Goal: Navigation & Orientation: Find specific page/section

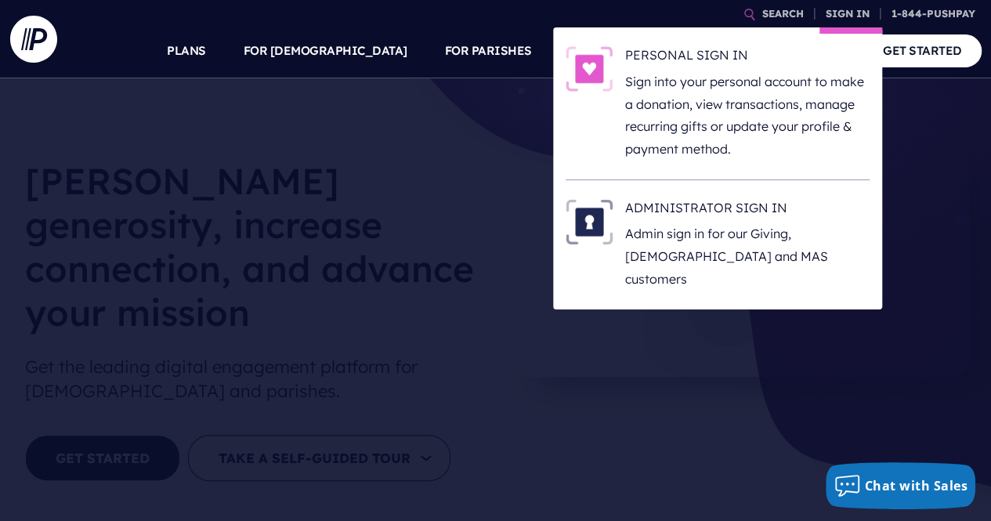
click at [672, 195] on li "ADMINISTRATOR SIGN IN Admin sign in for our Giving, [DEMOGRAPHIC_DATA] and MAS …" at bounding box center [718, 244] width 304 height 129
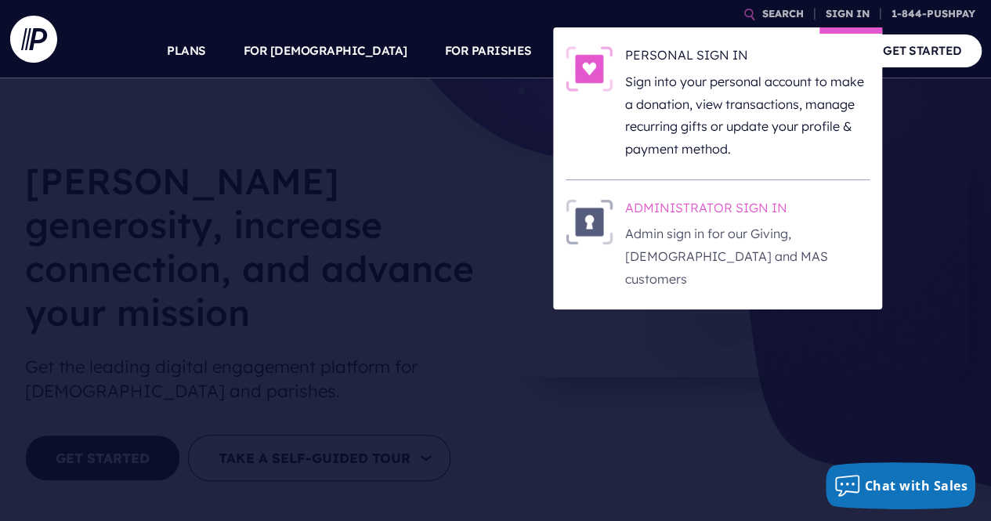
click at [667, 208] on h6 "ADMINISTRATOR SIGN IN" at bounding box center [747, 211] width 244 height 24
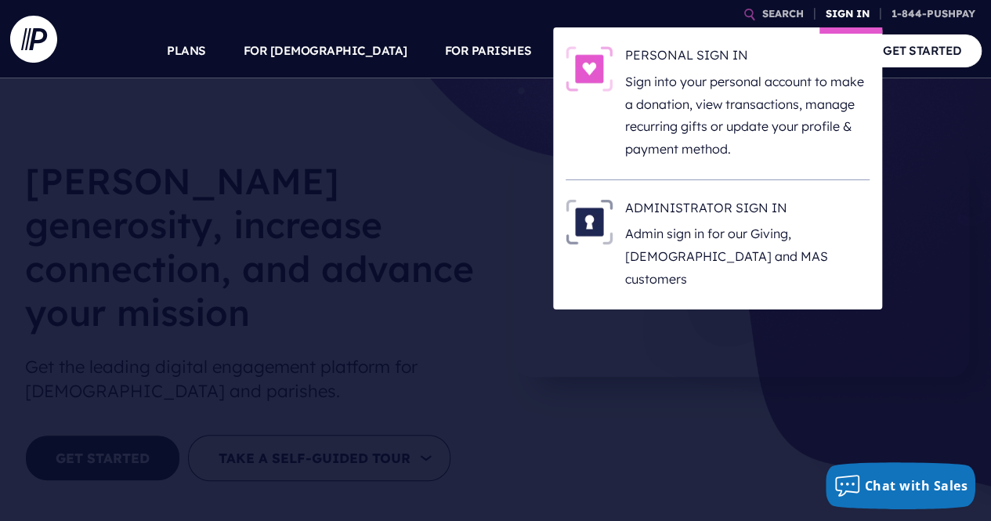
click at [836, 11] on link "SIGN IN" at bounding box center [847, 13] width 56 height 27
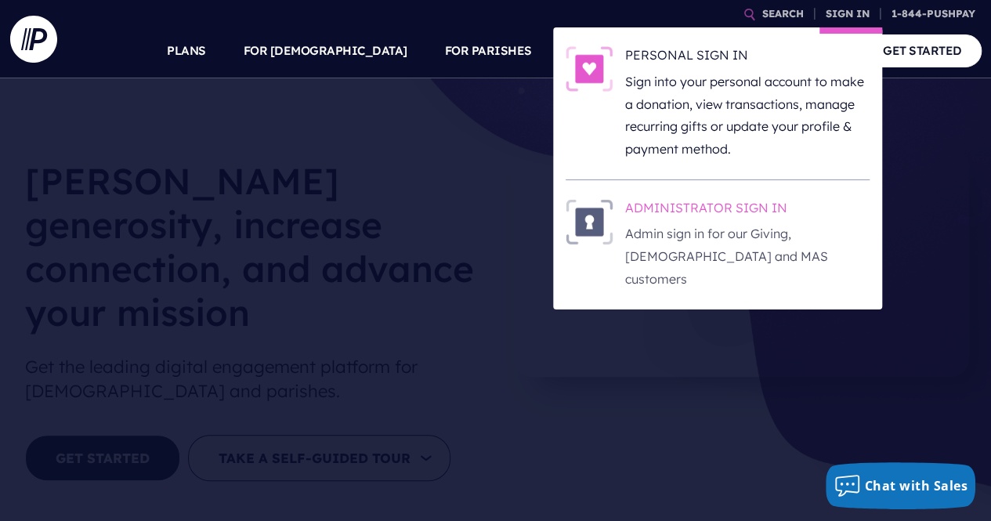
click at [671, 211] on h6 "ADMINISTRATOR SIGN IN" at bounding box center [747, 211] width 244 height 24
